Goal: Information Seeking & Learning: Learn about a topic

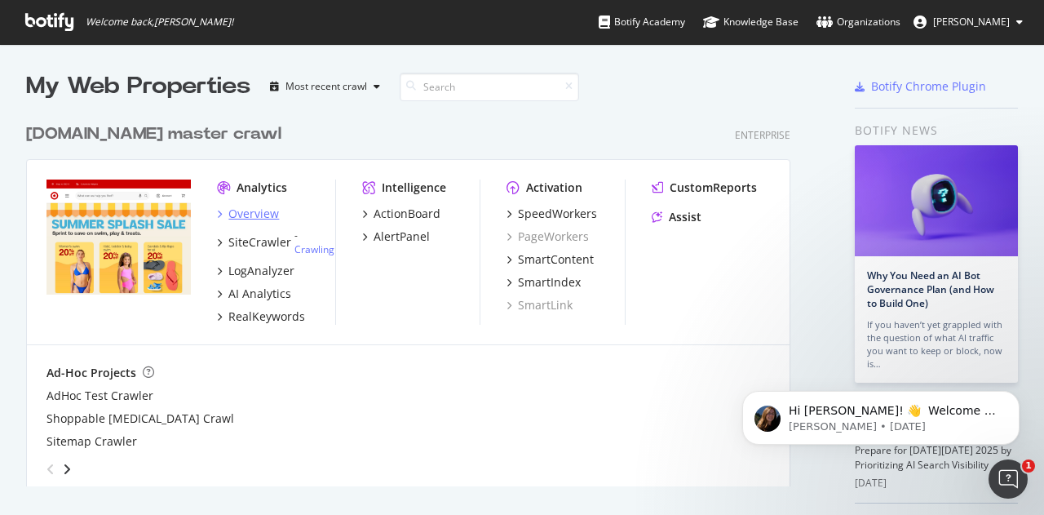
click at [269, 210] on div "Overview" at bounding box center [253, 214] width 51 height 16
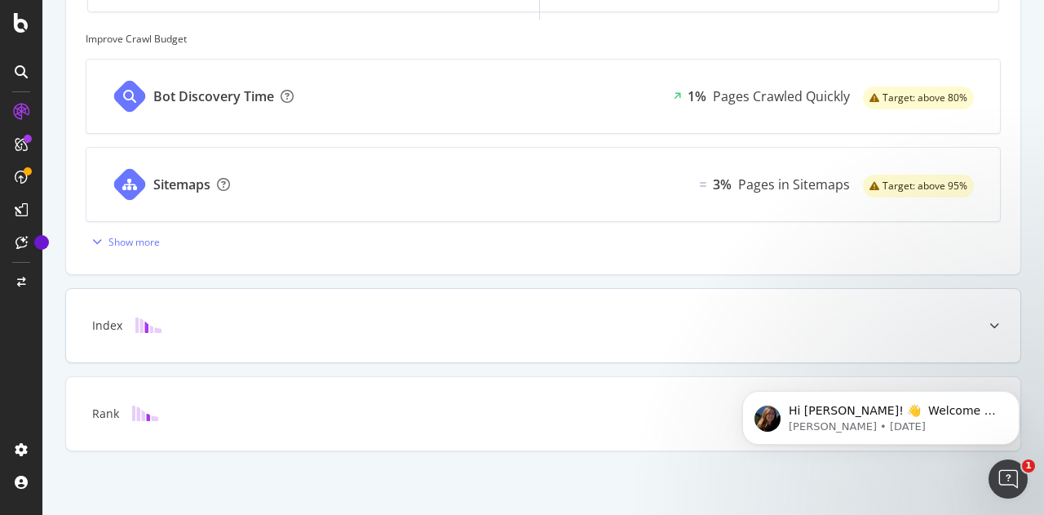
scroll to position [711, 0]
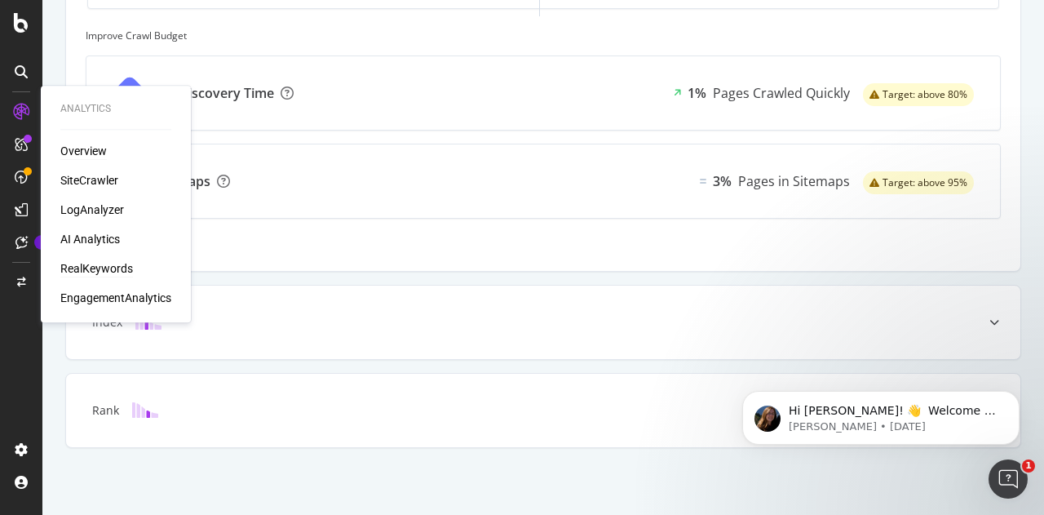
click at [95, 273] on div "RealKeywords" at bounding box center [96, 268] width 73 height 16
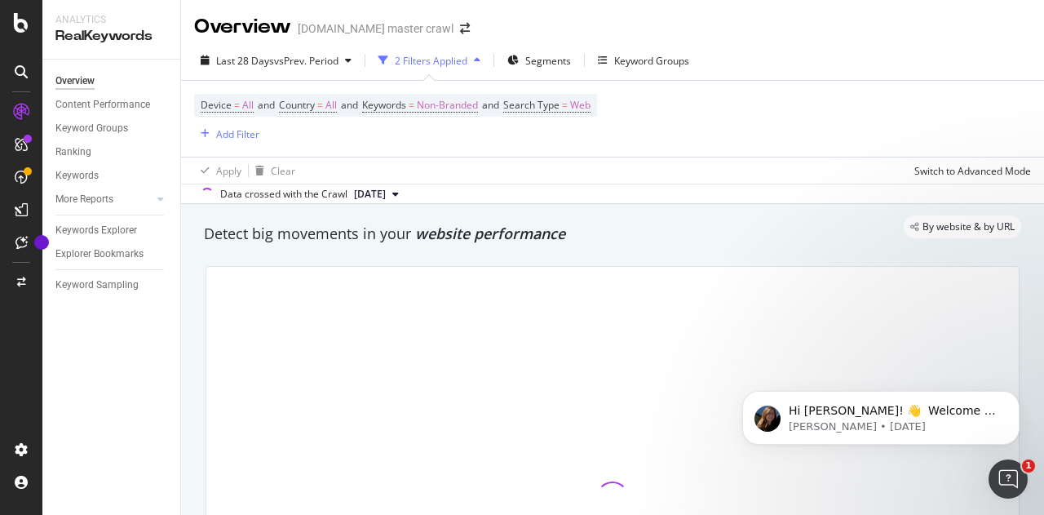
scroll to position [245, 0]
